Goal: Task Accomplishment & Management: Use online tool/utility

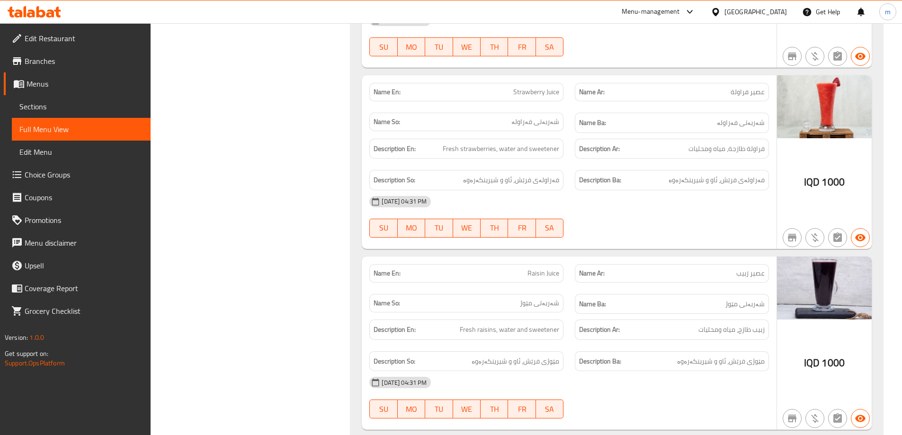
scroll to position [7161, 0]
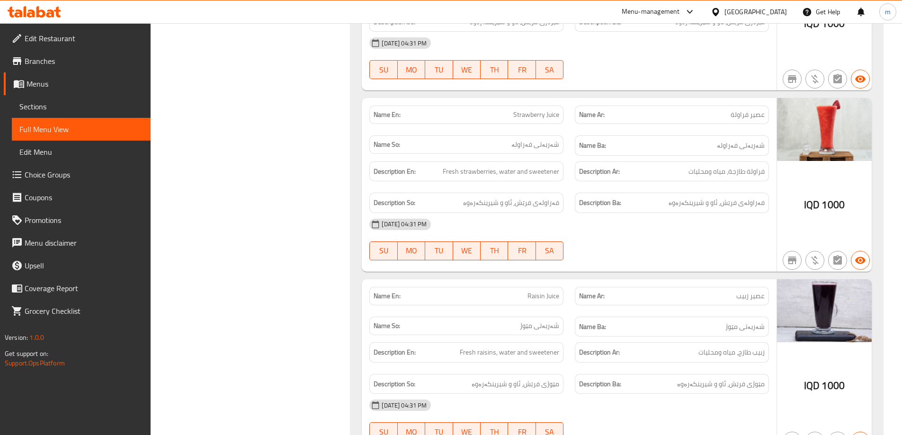
click at [58, 103] on span "Sections" at bounding box center [81, 106] width 124 height 11
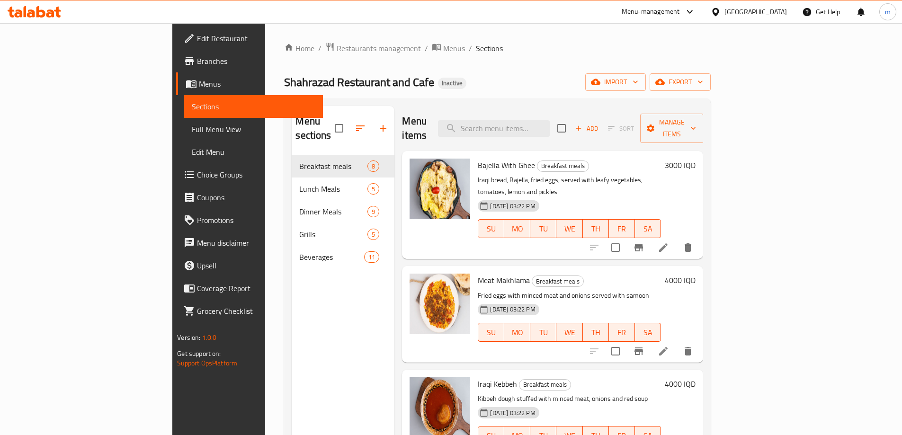
click at [46, 16] on icon at bounding box center [34, 11] width 53 height 11
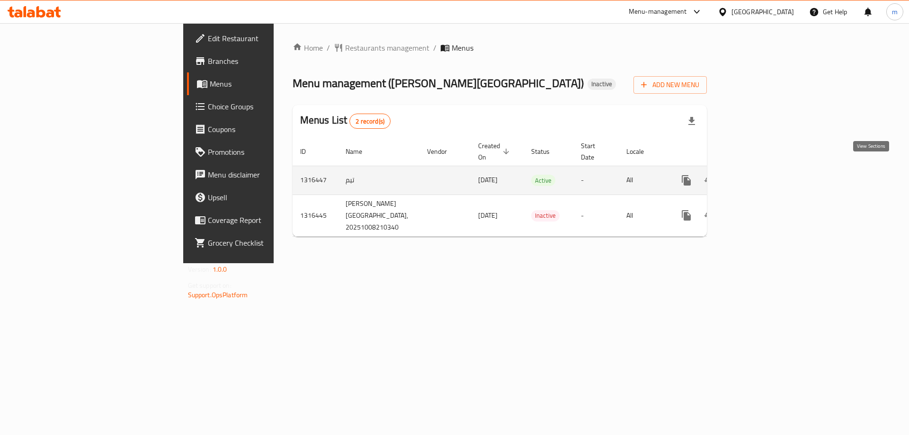
click at [759, 176] on icon "enhanced table" at bounding box center [754, 180] width 9 height 9
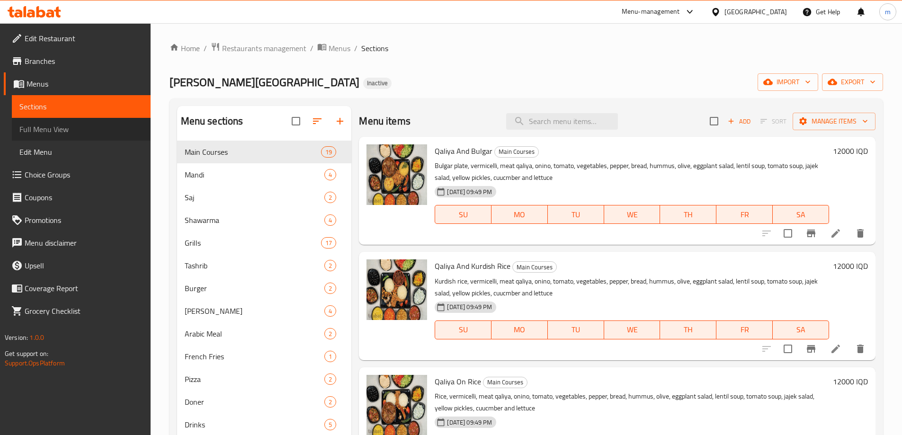
click at [86, 127] on span "Full Menu View" at bounding box center [81, 129] width 124 height 11
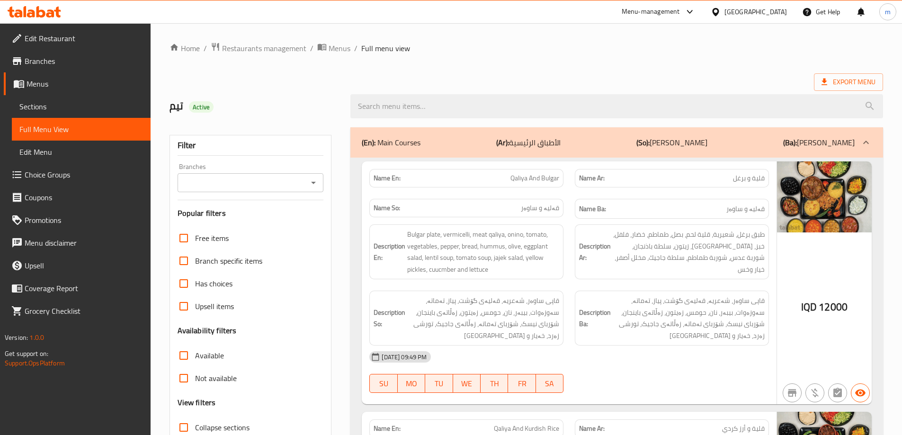
click at [308, 179] on icon "Open" at bounding box center [313, 182] width 11 height 11
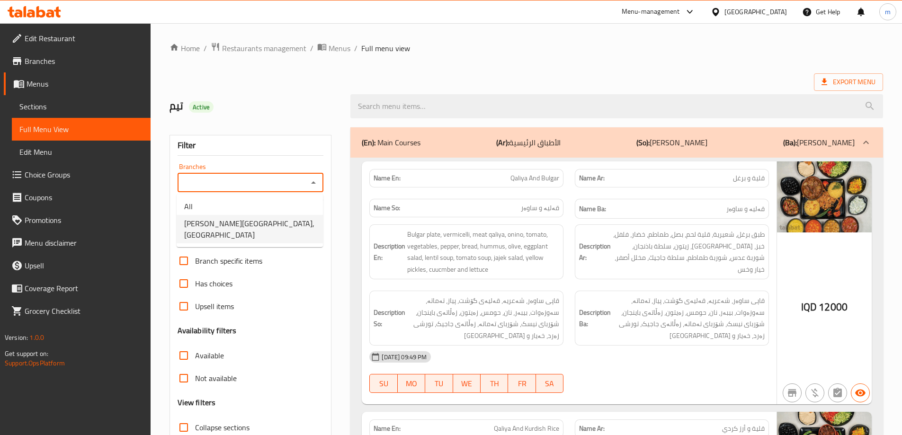
click at [267, 225] on li "Shabo Palace, Gre Base" at bounding box center [250, 229] width 146 height 28
type input "Shabo Palace, Gre Base"
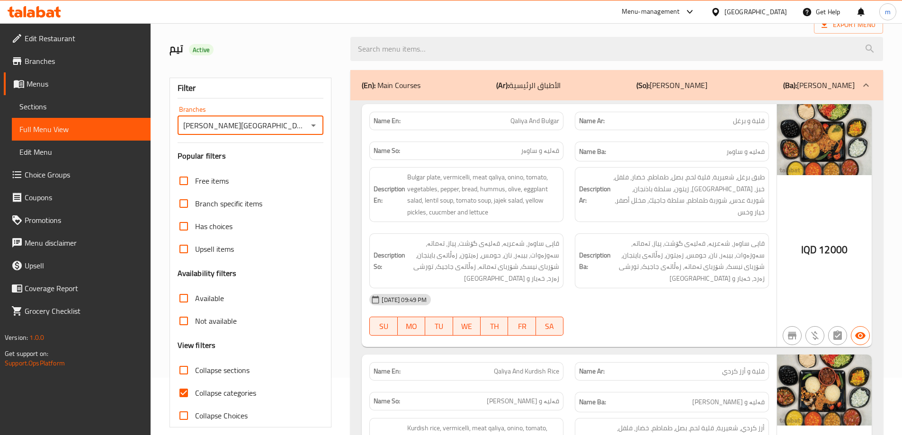
scroll to position [79, 0]
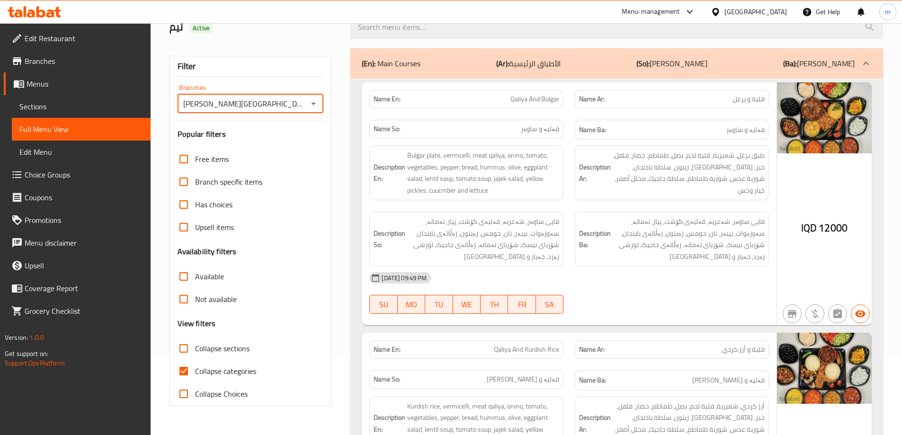
click at [197, 371] on span "Collapse categories" at bounding box center [225, 370] width 61 height 11
click at [195, 371] on input "Collapse categories" at bounding box center [183, 371] width 23 height 23
checkbox input "false"
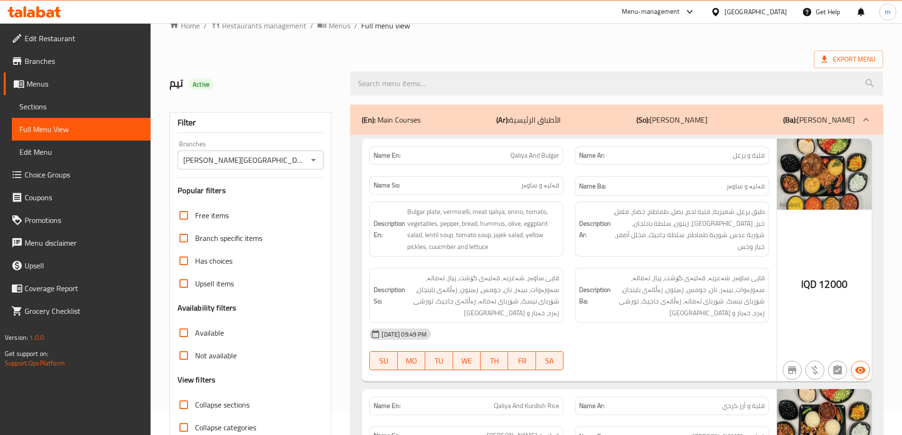
scroll to position [0, 0]
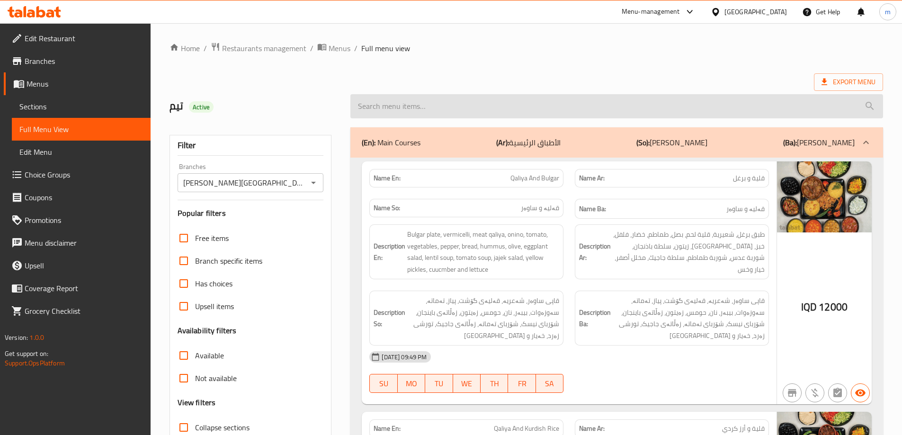
click at [433, 104] on input "search" at bounding box center [616, 106] width 533 height 24
paste input "Shabo Palace"
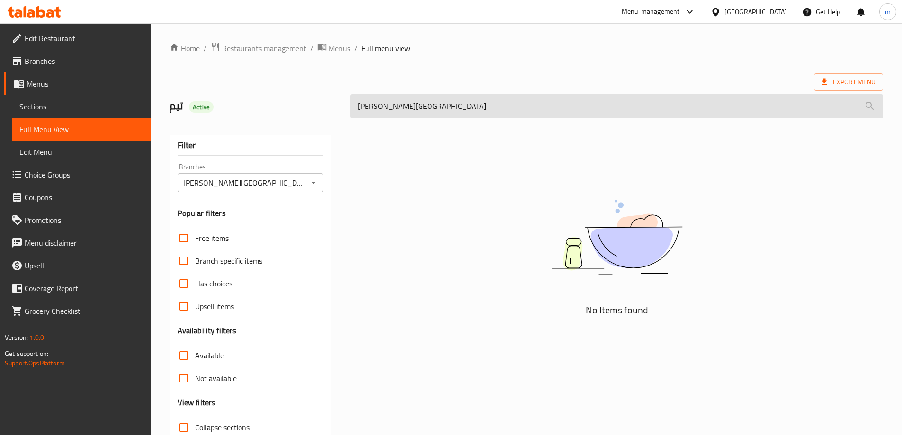
click at [417, 103] on input "Shabo Palace" at bounding box center [616, 106] width 533 height 24
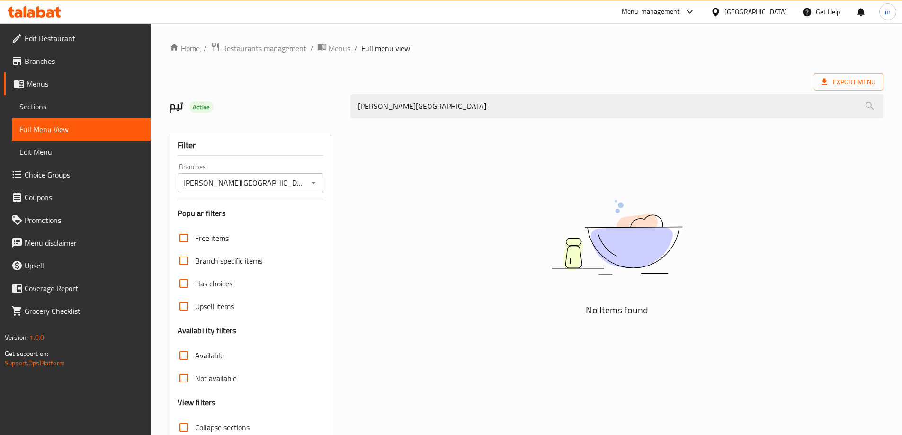
paste input "Baklava Kebab - Nafar"
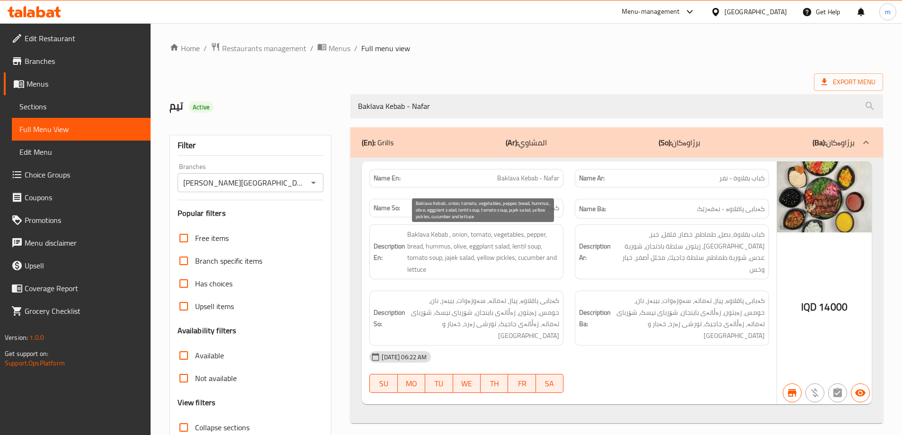
click at [514, 255] on span "Baklava Kebab , onion, tomato, vegetables, pepper, bread, hummus, olive, eggpla…" at bounding box center [483, 252] width 152 height 46
click at [517, 250] on span "Baklava Kebab , onion, tomato, vegetables, pepper, bread, hummus, olive, eggpla…" at bounding box center [483, 252] width 152 height 46
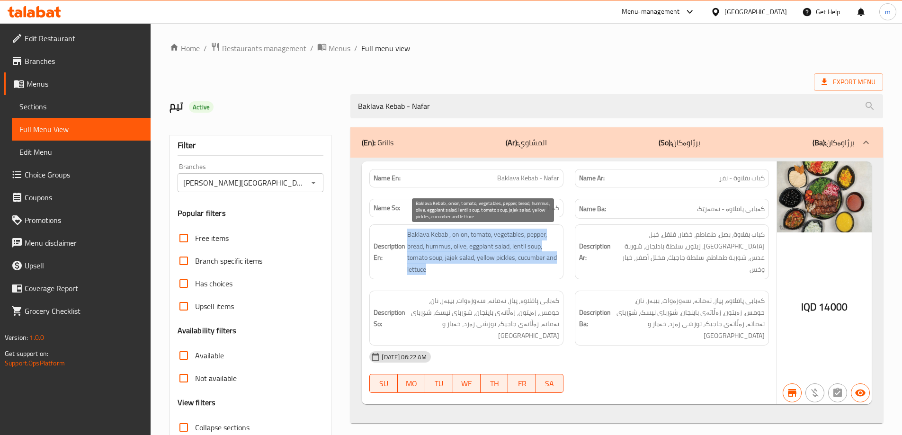
click at [517, 250] on span "Baklava Kebab , onion, tomato, vegetables, pepper, bread, hummus, olive, eggpla…" at bounding box center [483, 252] width 152 height 46
copy span "Baklava Kebab , onion, tomato, vegetables, pepper, bread, hummus, olive, eggpla…"
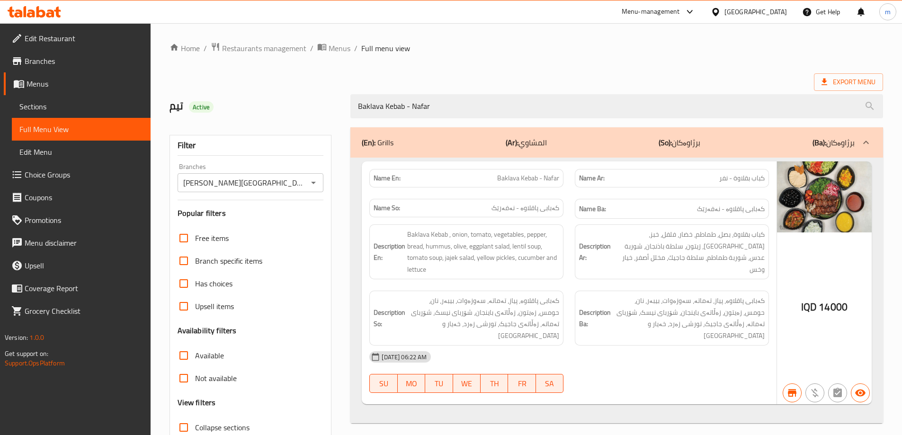
click at [623, 276] on div "Description Ar: كباب بقلاوة، بصل، طماطم، خضار، فلفل، خبز، حمص، زيتون، سلطة باذن…" at bounding box center [671, 252] width 205 height 66
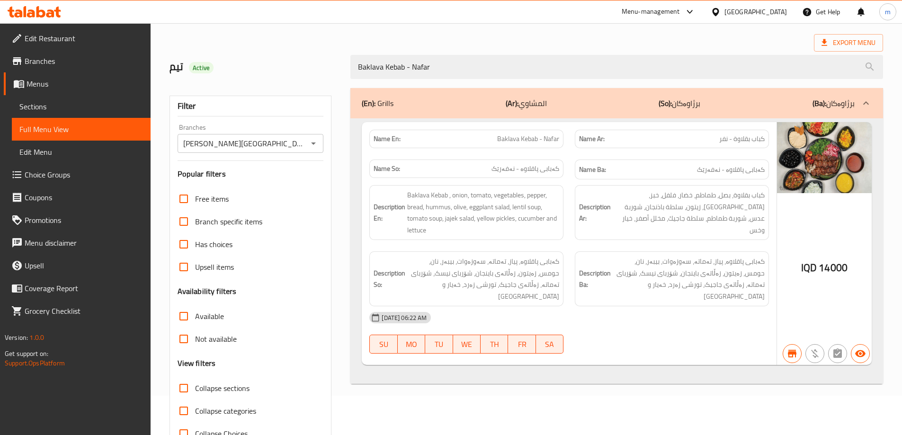
scroll to position [69, 0]
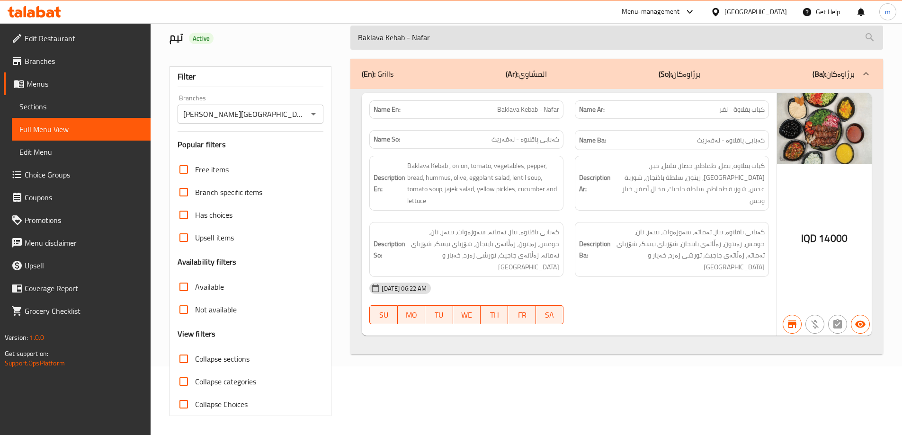
click at [421, 39] on input "Baklava Kebab - Nafar" at bounding box center [616, 38] width 533 height 24
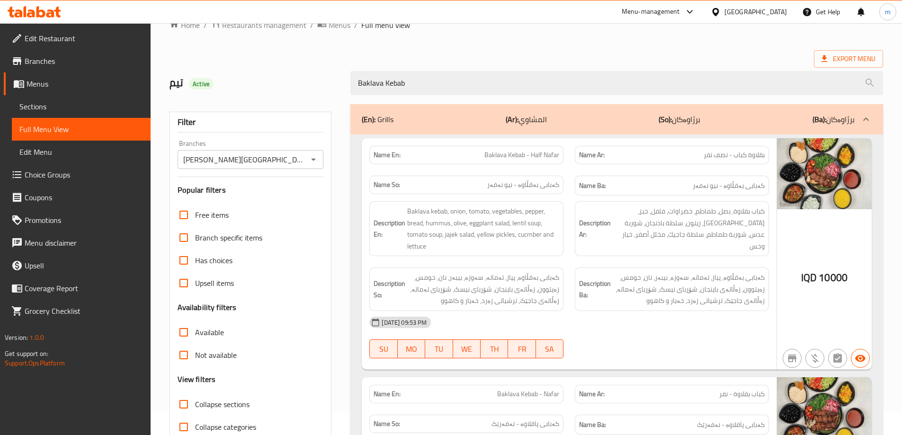
scroll to position [0, 0]
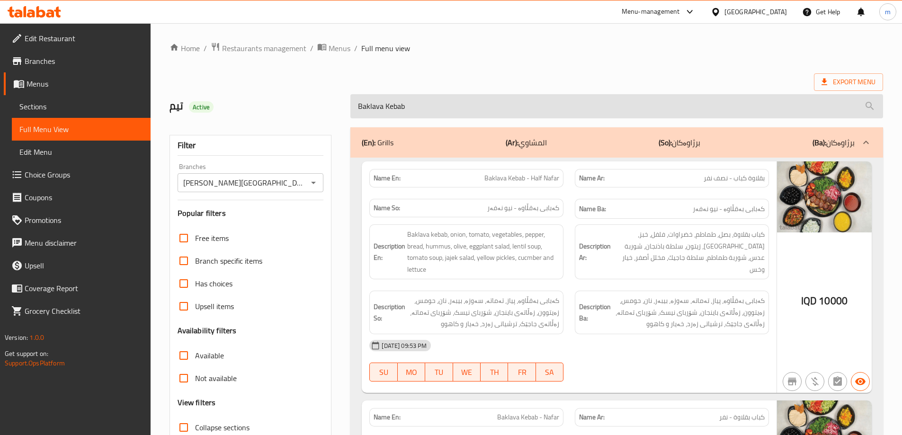
click at [392, 109] on input "Baklava Kebab" at bounding box center [616, 106] width 533 height 24
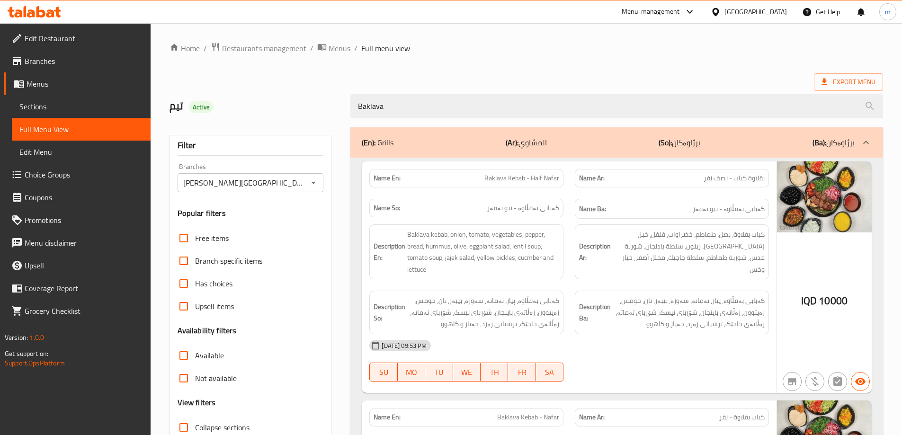
click at [615, 209] on h6 "Name Ba: کەبابی بەقڵاوە - نیو نەفەر" at bounding box center [672, 209] width 186 height 12
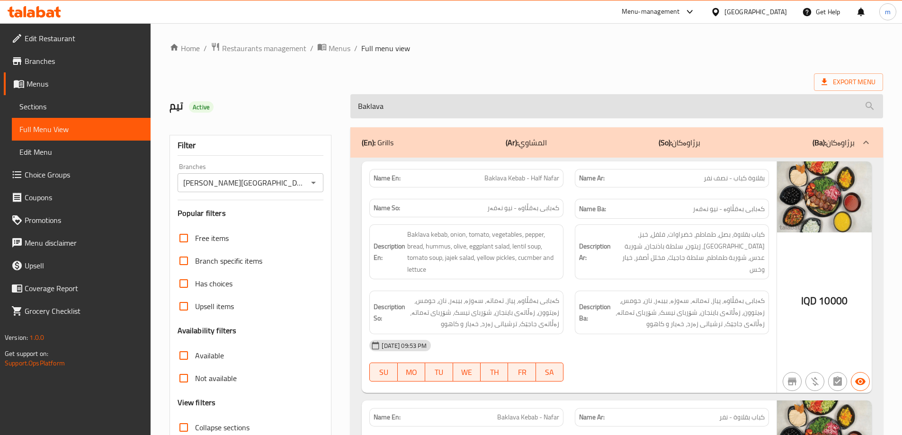
click at [389, 109] on input "Baklava" at bounding box center [616, 106] width 533 height 24
click at [390, 109] on input "Baklava" at bounding box center [616, 106] width 533 height 24
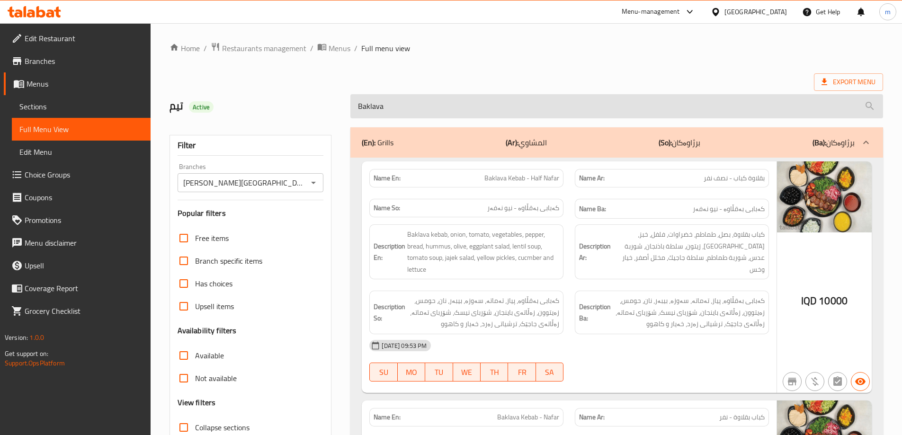
click at [390, 109] on input "Baklava" at bounding box center [616, 106] width 533 height 24
paste input "Kebab - Nafar"
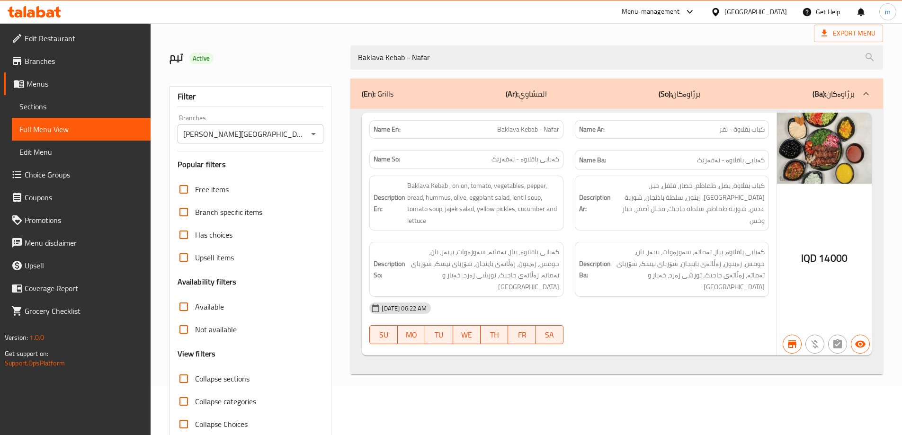
scroll to position [69, 0]
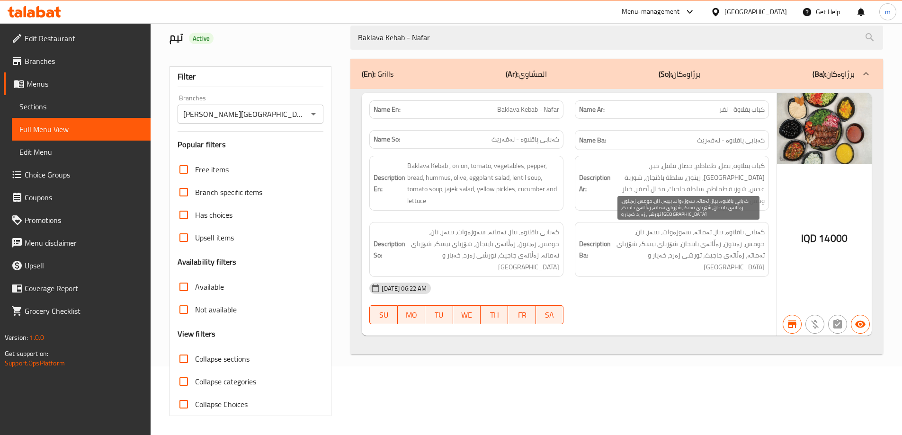
click at [662, 250] on span "کەبابی پاقلاوە، پیاز، تەماتە، سەوزەوات، بیبەر، نان، حومس، زەیتون، زەڵاتەی باینج…" at bounding box center [689, 249] width 152 height 46
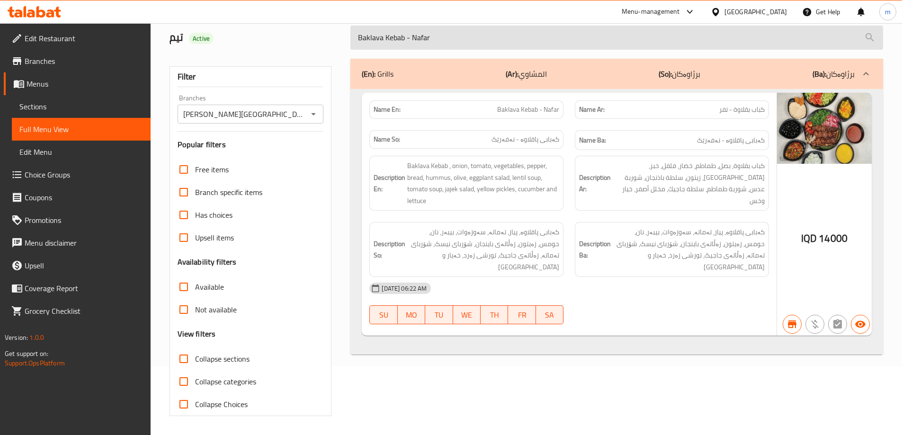
click at [410, 46] on input "Baklava Kebab - Nafar" at bounding box center [616, 38] width 533 height 24
click at [410, 45] on input "Baklava Kebab - Nafar" at bounding box center [616, 38] width 533 height 24
paste input "Meat Gus on Rice - Fish Shape"
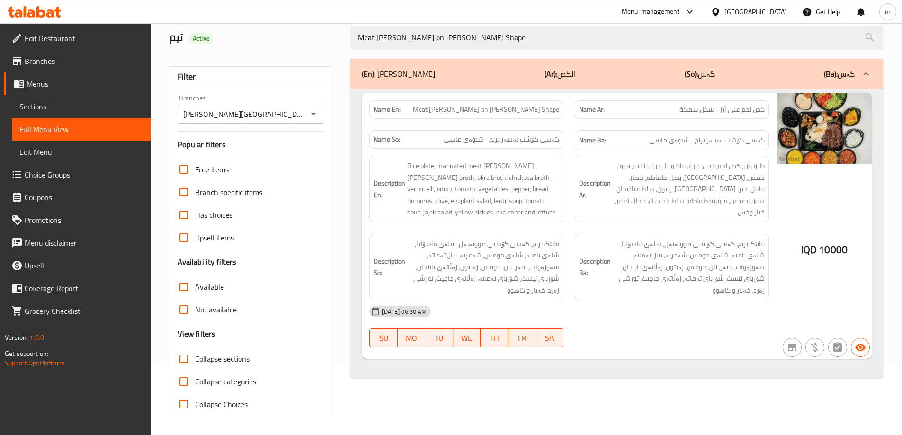
type input "Meat Gus on Rice - Fish Shape"
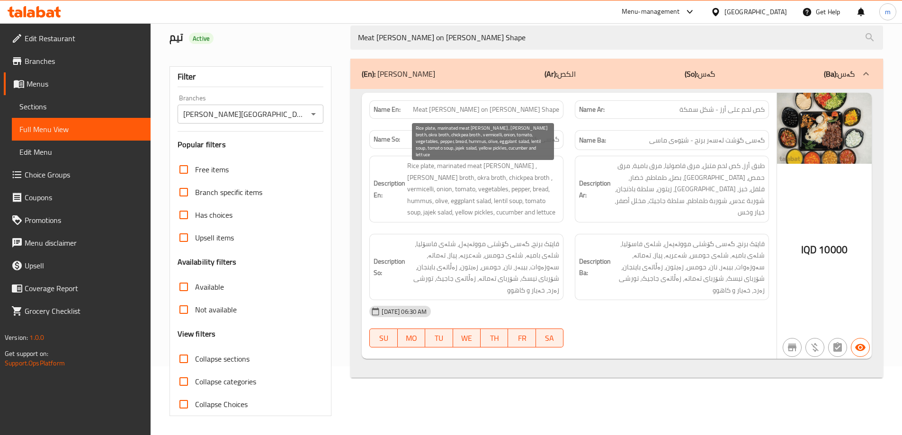
click at [472, 179] on span "Rice plate, marinated meat gus , bean broth, okra broth, chickpea broth , vermi…" at bounding box center [483, 189] width 152 height 58
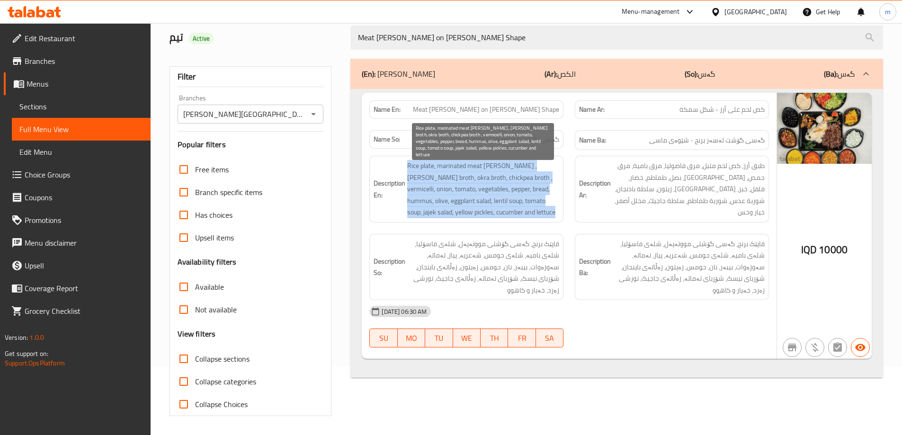
click at [472, 179] on span "Rice plate, marinated meat gus , bean broth, okra broth, chickpea broth , vermi…" at bounding box center [483, 189] width 152 height 58
copy span "Rice plate, marinated meat gus , bean broth, okra broth, chickpea broth , vermi…"
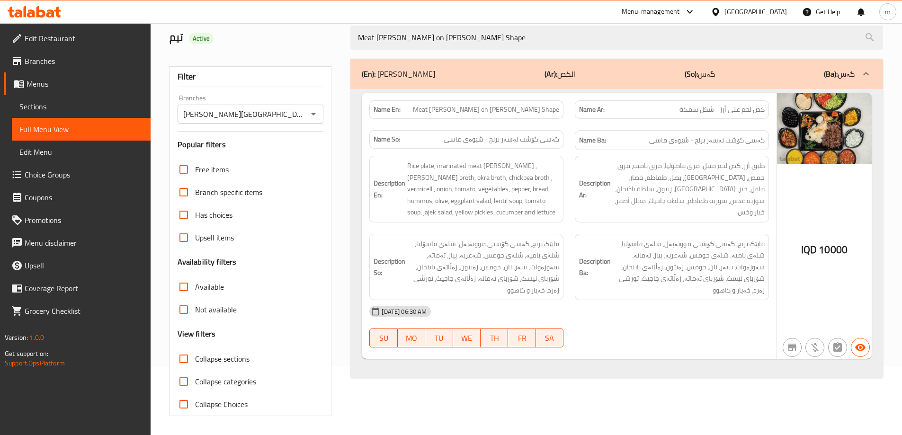
click at [623, 218] on div "Description Ar: طبق أرز، كص لحم متبل، مرق فاصوليا، مرق بامية، مرق حمص، شعيرية، …" at bounding box center [671, 189] width 205 height 78
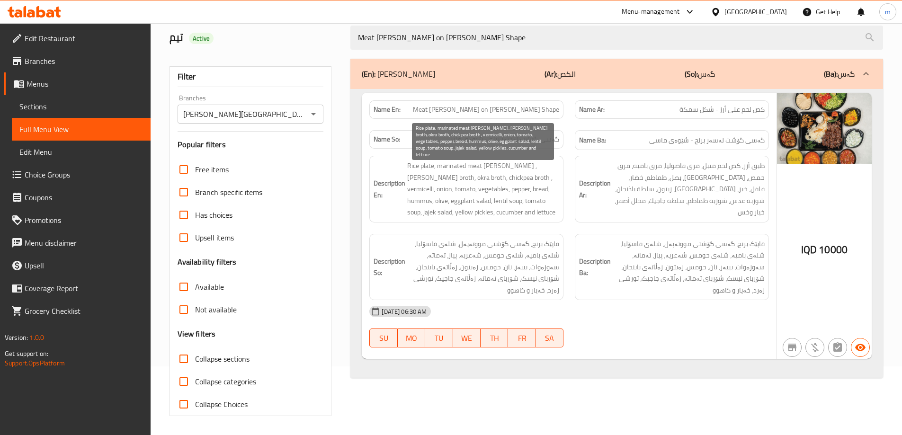
click at [441, 180] on span "Rice plate, marinated meat gus , bean broth, okra broth, chickpea broth , vermi…" at bounding box center [483, 189] width 152 height 58
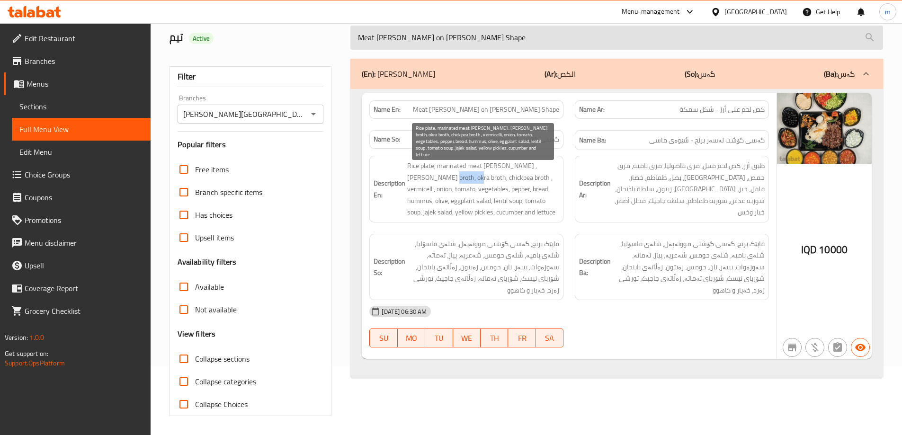
copy span "chickpea"
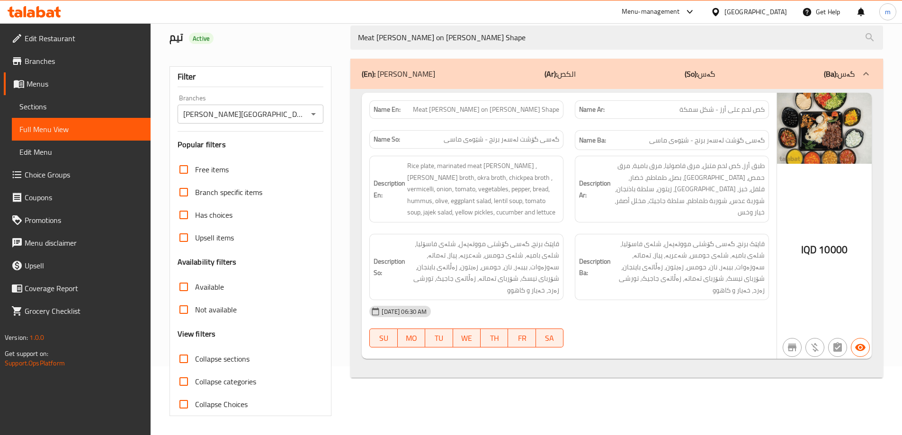
click at [670, 215] on div "Description Ar: طبق أرز، كص لحم متبل، مرق فاصوليا، مرق بامية، مرق حمص، شعيرية، …" at bounding box center [671, 189] width 205 height 78
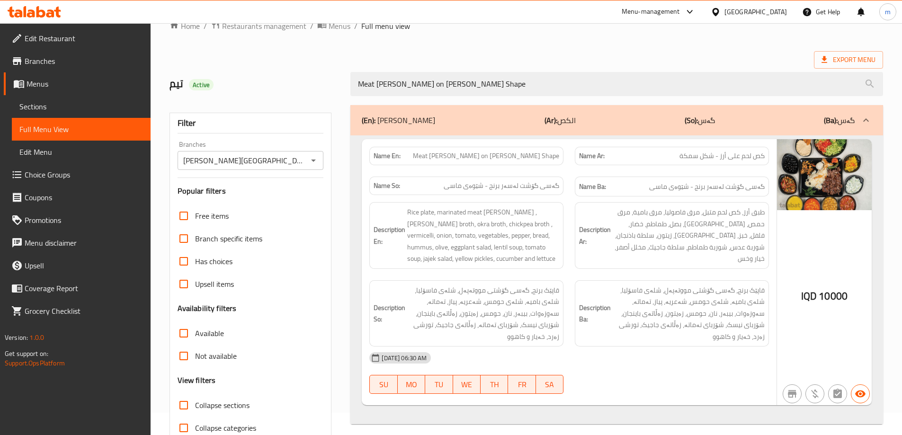
scroll to position [0, 0]
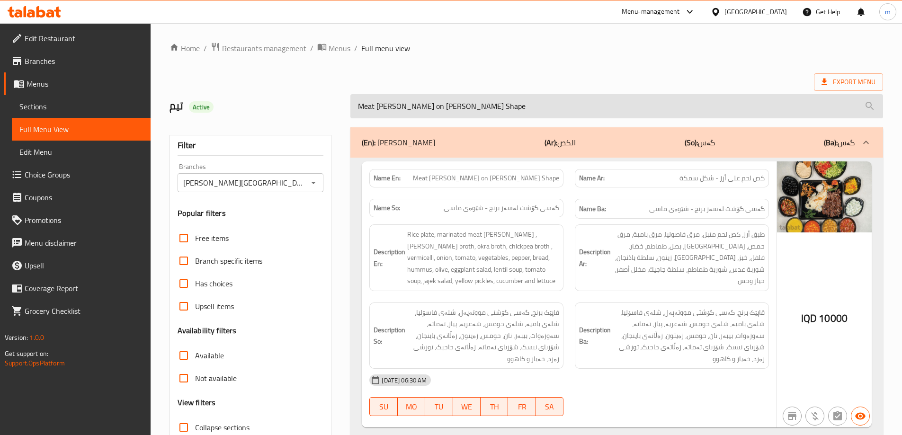
click at [392, 116] on input "Meat Gus on Rice - Fish Shape" at bounding box center [616, 106] width 533 height 24
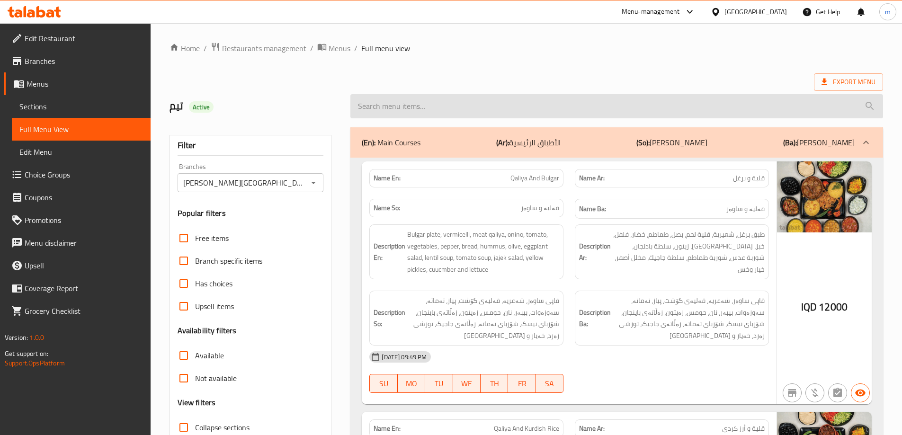
paste input "Baklava Tikka - Nafar image added for (Baklava Kebab - Nafar )"
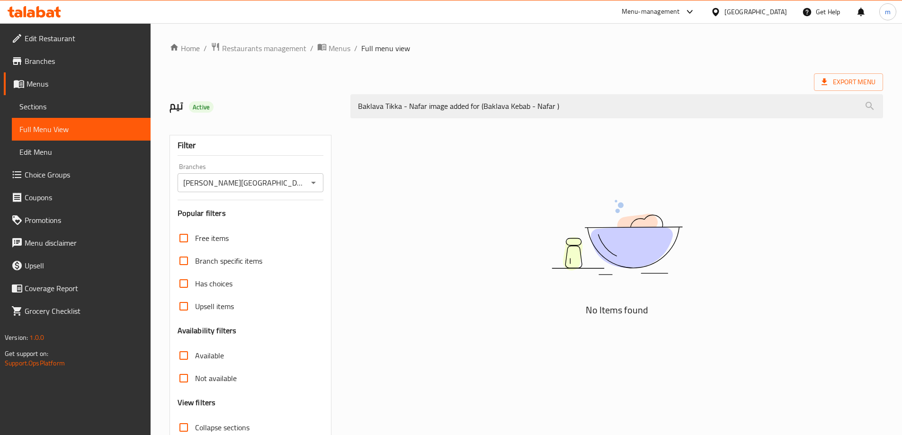
drag, startPoint x: 482, startPoint y: 103, endPoint x: 346, endPoint y: 108, distance: 136.4
click at [346, 108] on div "Baklava Tikka - Nafar image added for (Baklava Kebab - Nafar )" at bounding box center [617, 107] width 544 height 36
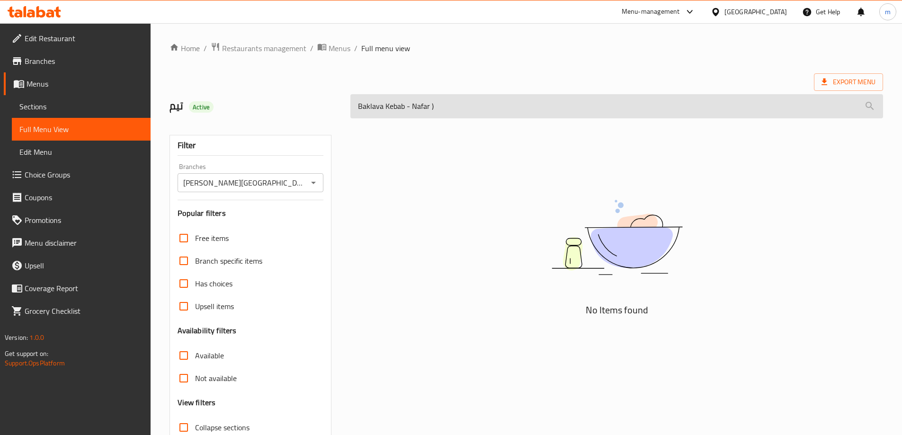
click at [443, 104] on input "Baklava Kebab - Nafar )" at bounding box center [616, 106] width 533 height 24
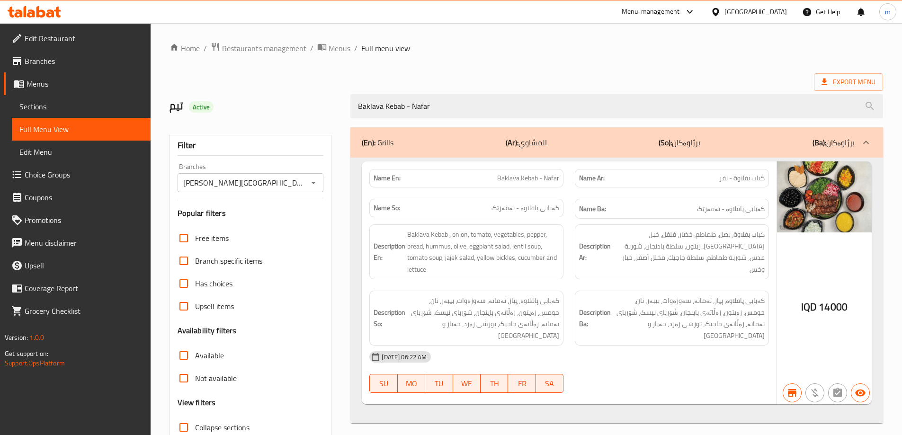
type input "Baklava Kebab - Nafar"
click at [32, 11] on icon at bounding box center [31, 13] width 8 height 8
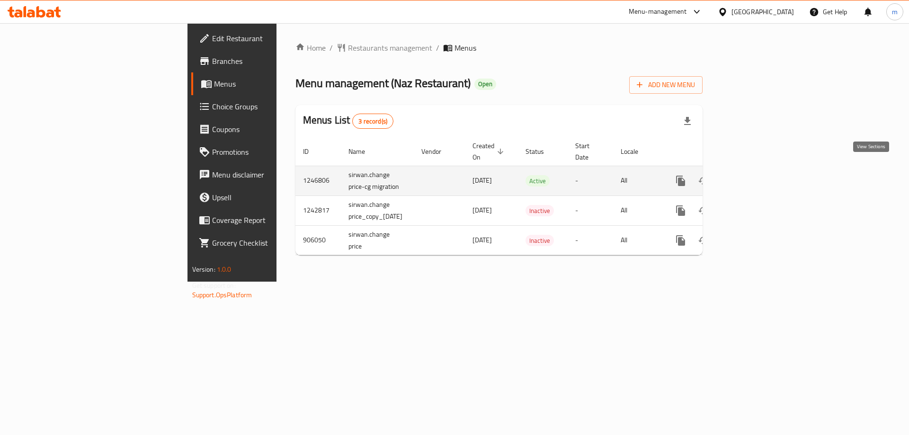
click at [755, 175] on icon "enhanced table" at bounding box center [748, 180] width 11 height 11
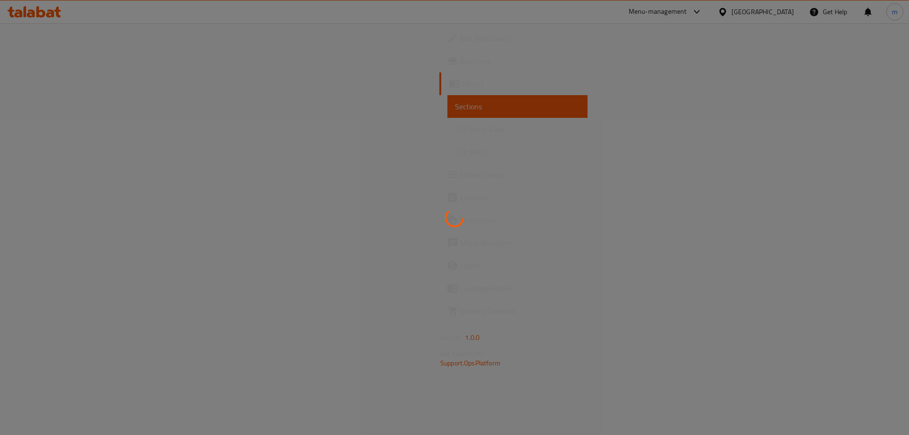
click at [85, 126] on div at bounding box center [454, 217] width 909 height 435
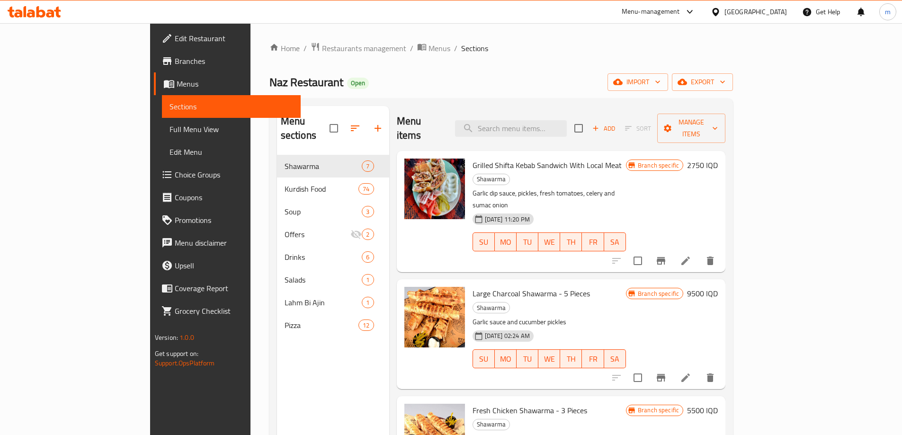
click at [169, 134] on span "Full Menu View" at bounding box center [231, 129] width 124 height 11
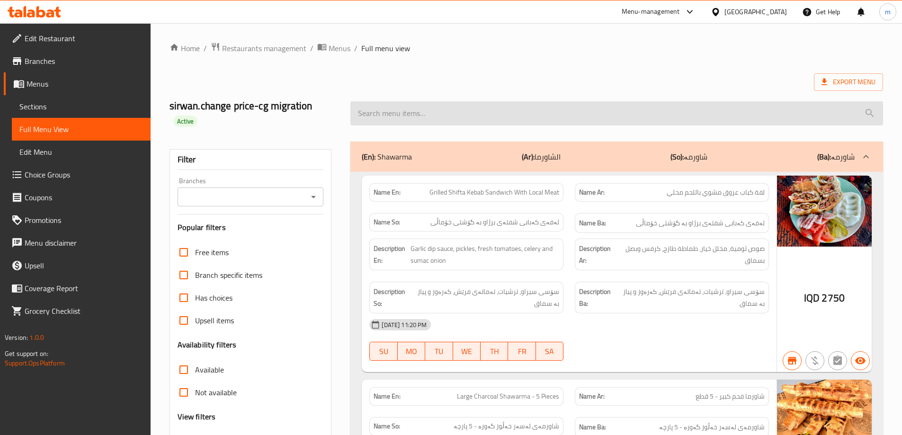
click at [405, 104] on input "search" at bounding box center [616, 113] width 533 height 24
paste input "Bulgur Kibbeh"
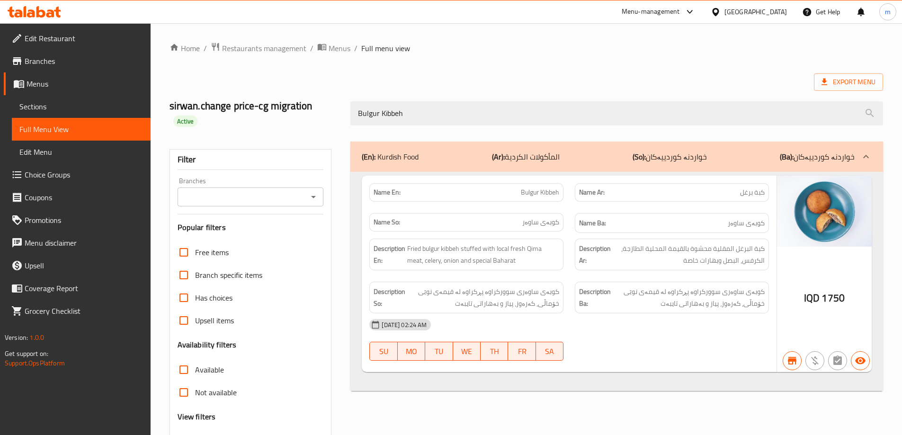
click at [312, 196] on icon "Open" at bounding box center [313, 197] width 5 height 2
type input "Bulgur Kibbeh"
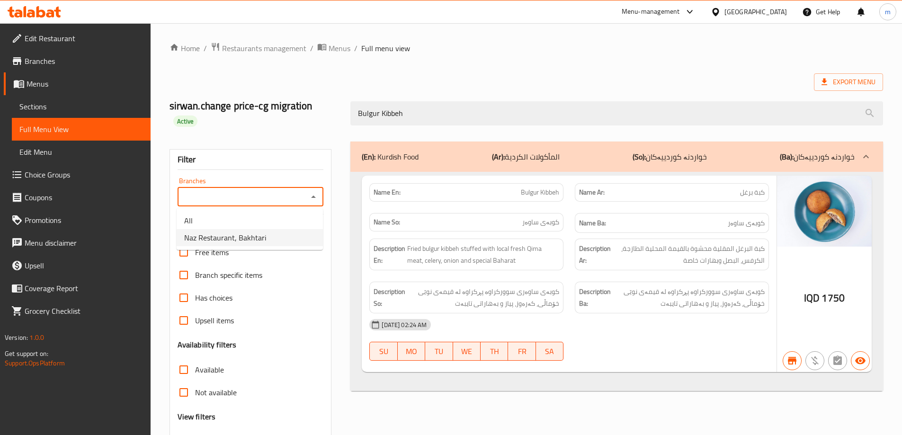
click at [262, 235] on span "Naz Restaurant, Bakhtari" at bounding box center [225, 237] width 82 height 11
type input "Naz Restaurant, Bakhtari"
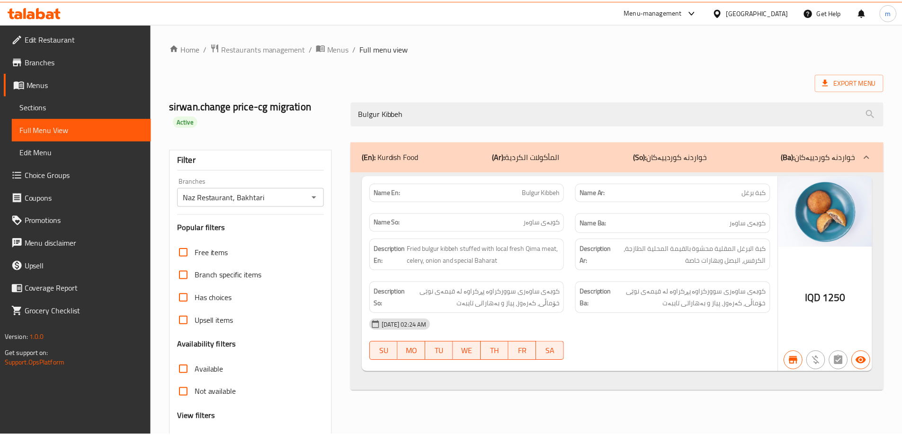
scroll to position [69, 0]
